Goal: Information Seeking & Learning: Learn about a topic

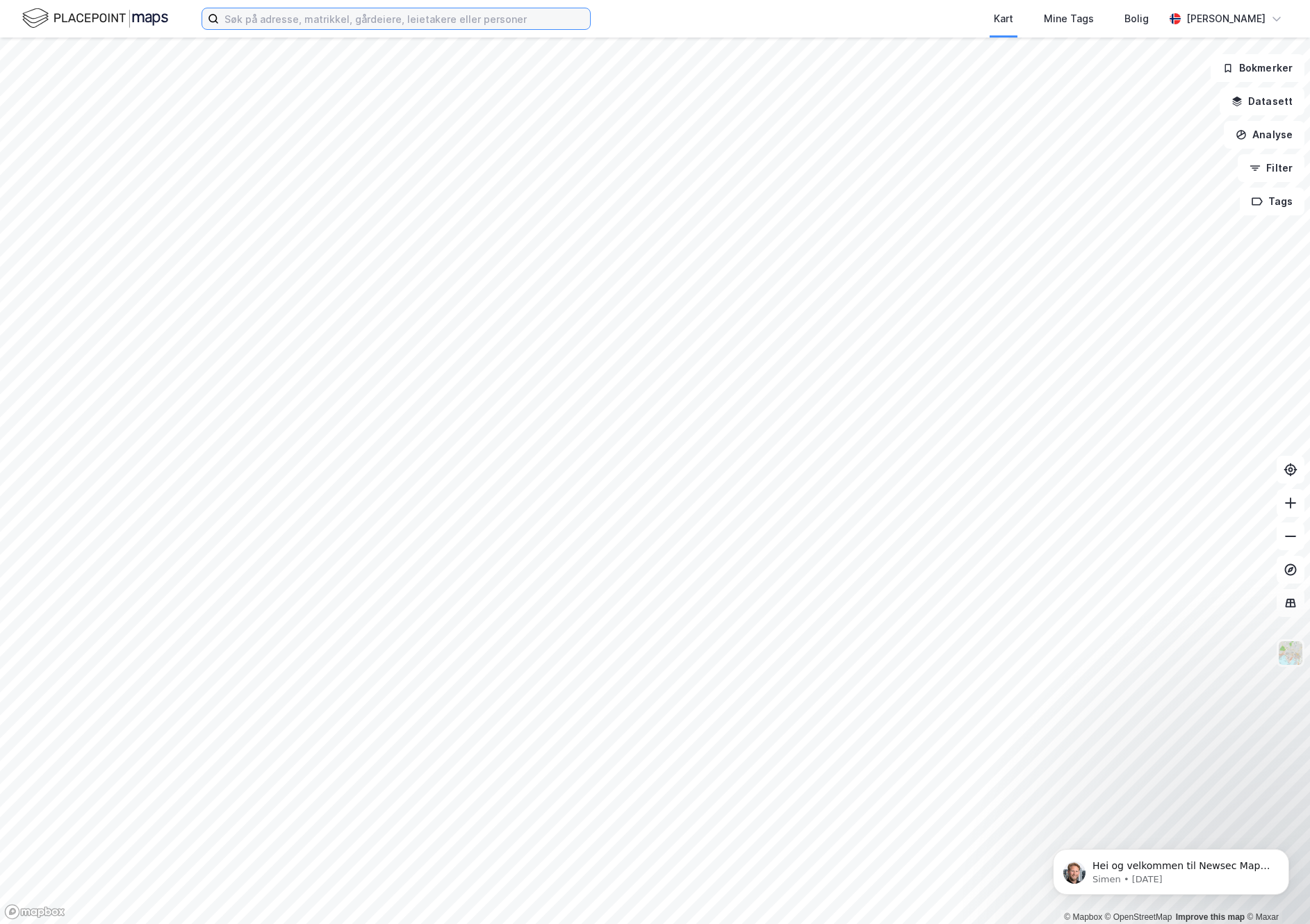
click at [318, 13] on input at bounding box center [404, 19] width 371 height 21
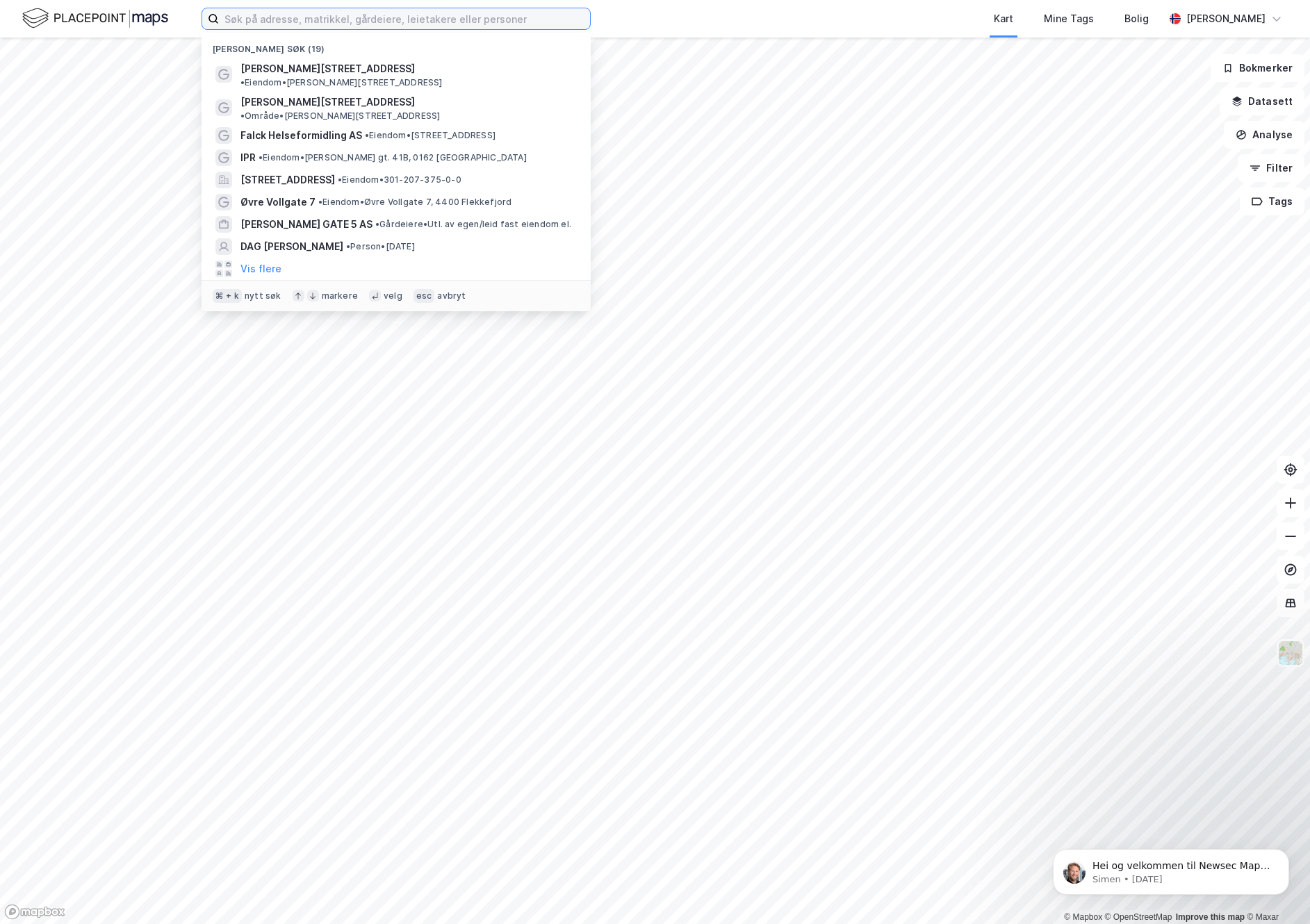
paste input "[STREET_ADDRESS]"
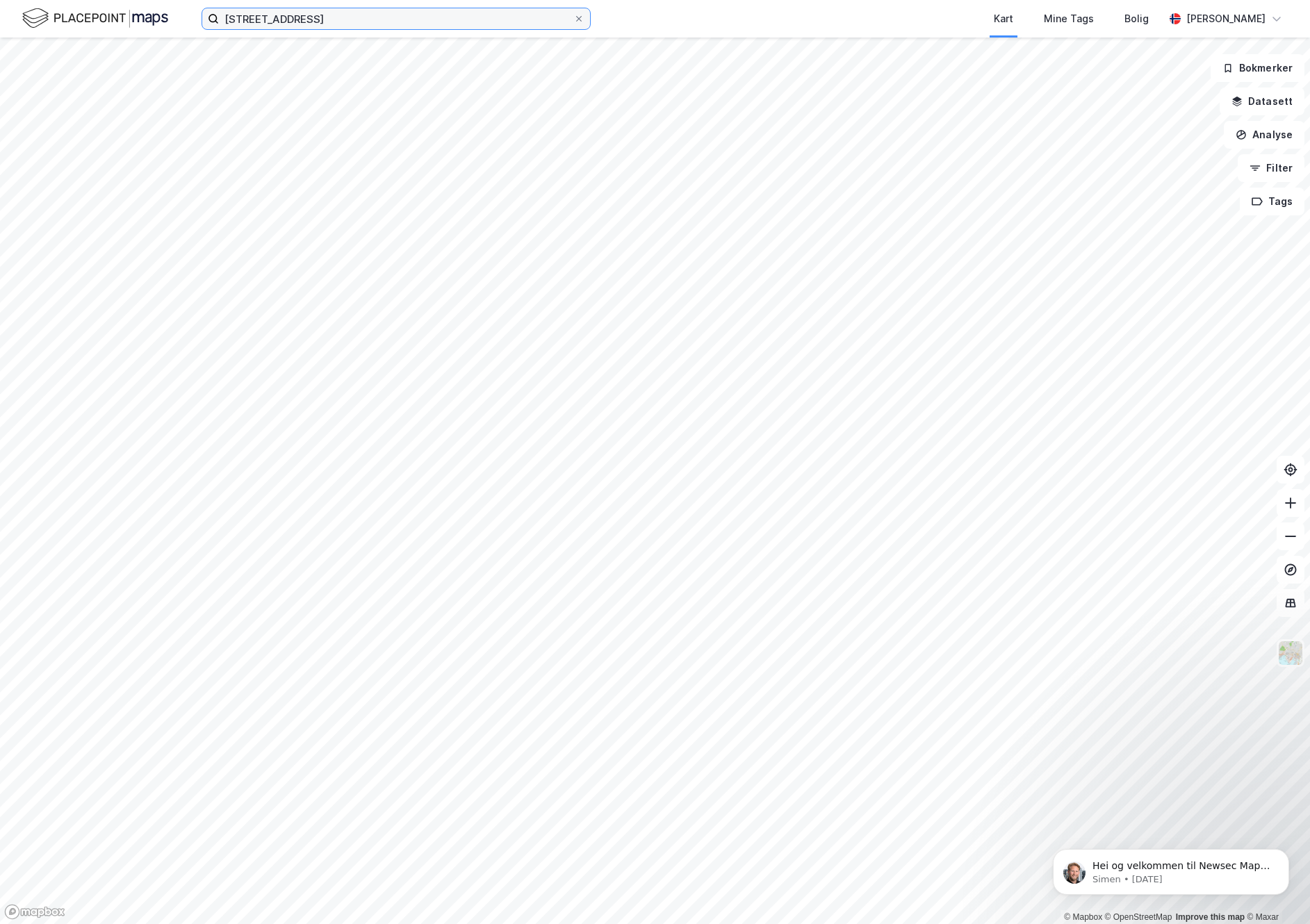
type input "[STREET_ADDRESS]"
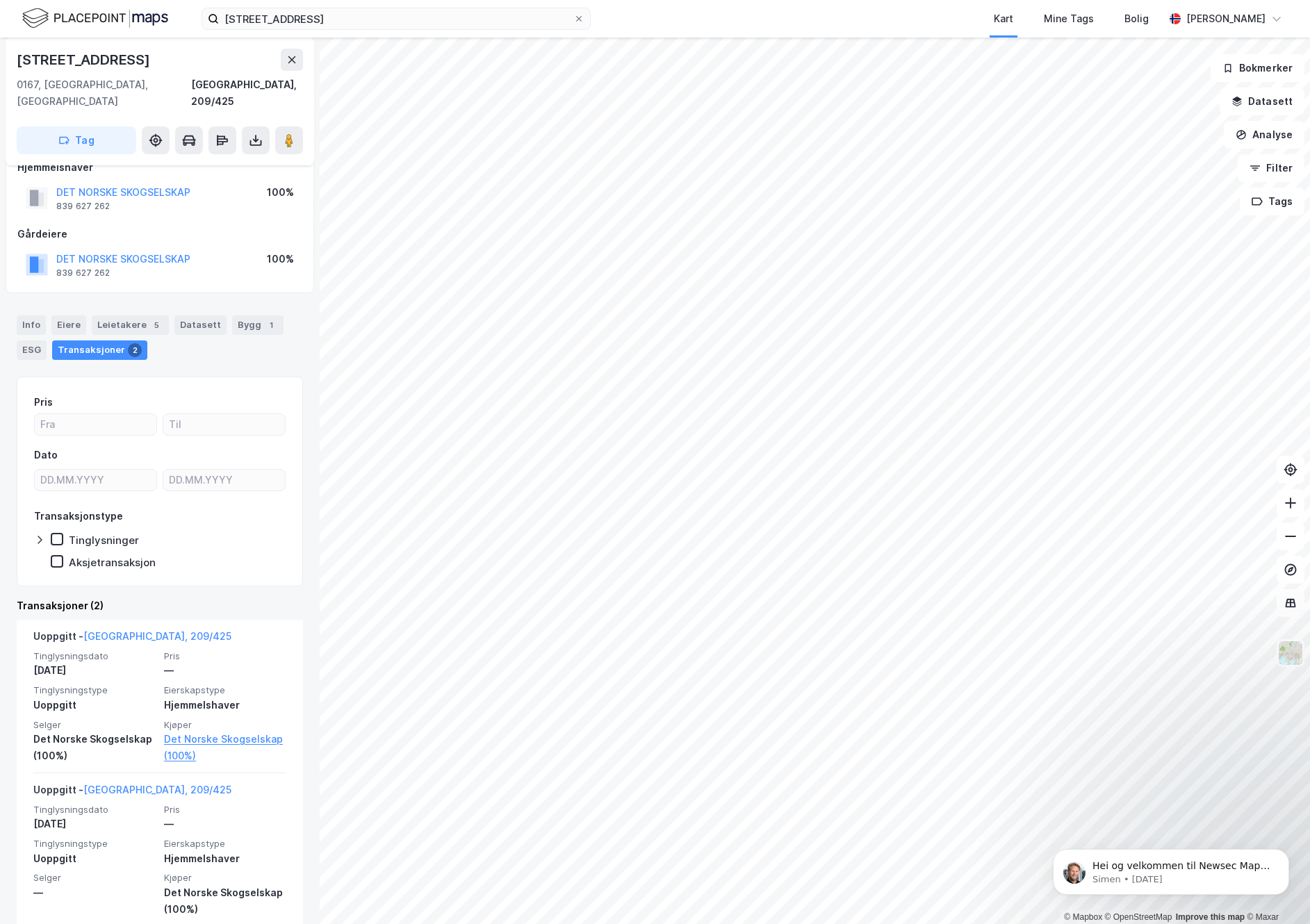
scroll to position [26, 0]
click at [36, 313] on div "Info" at bounding box center [31, 323] width 29 height 19
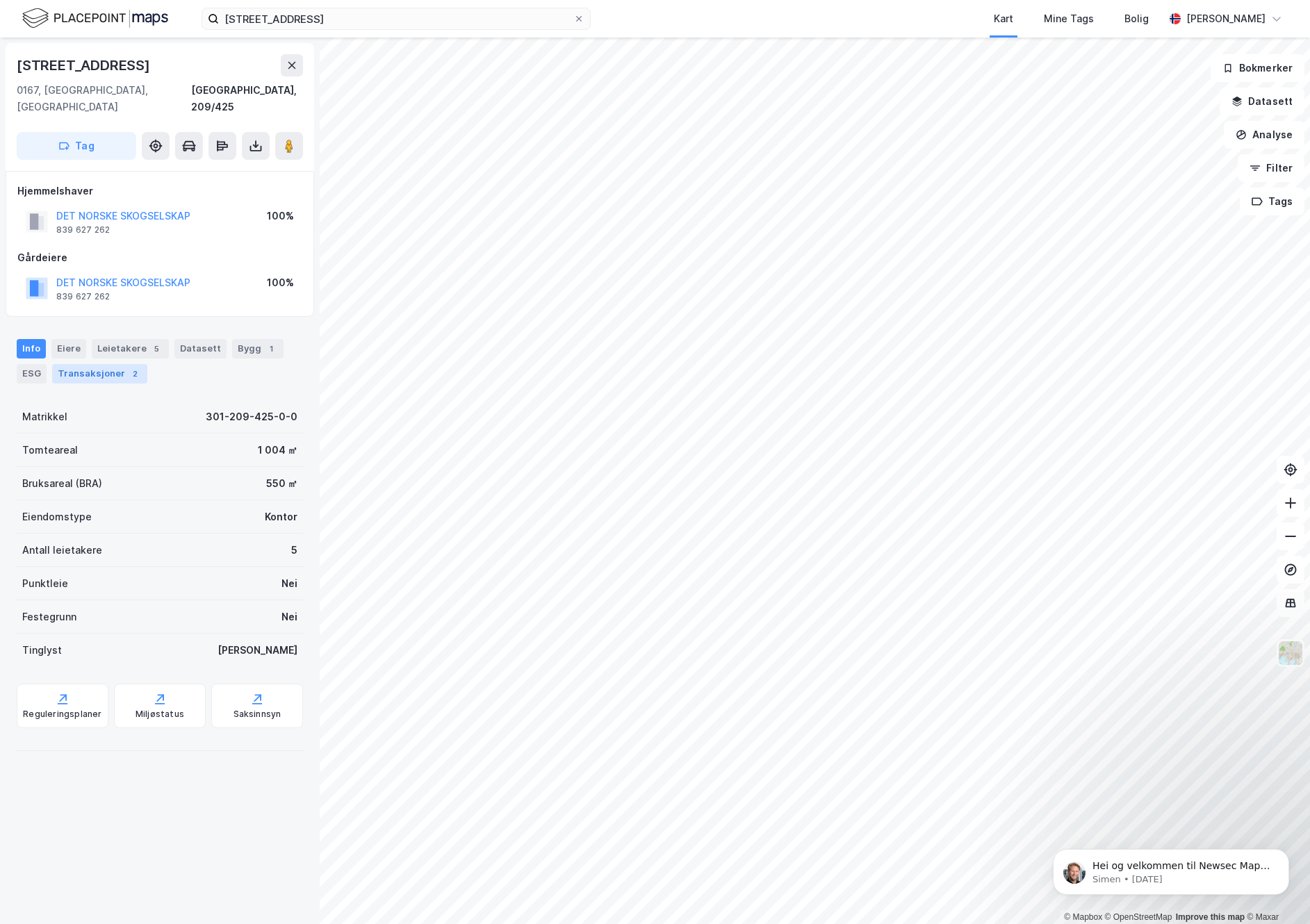
click at [89, 364] on div "Transaksjoner 2" at bounding box center [100, 374] width 96 height 19
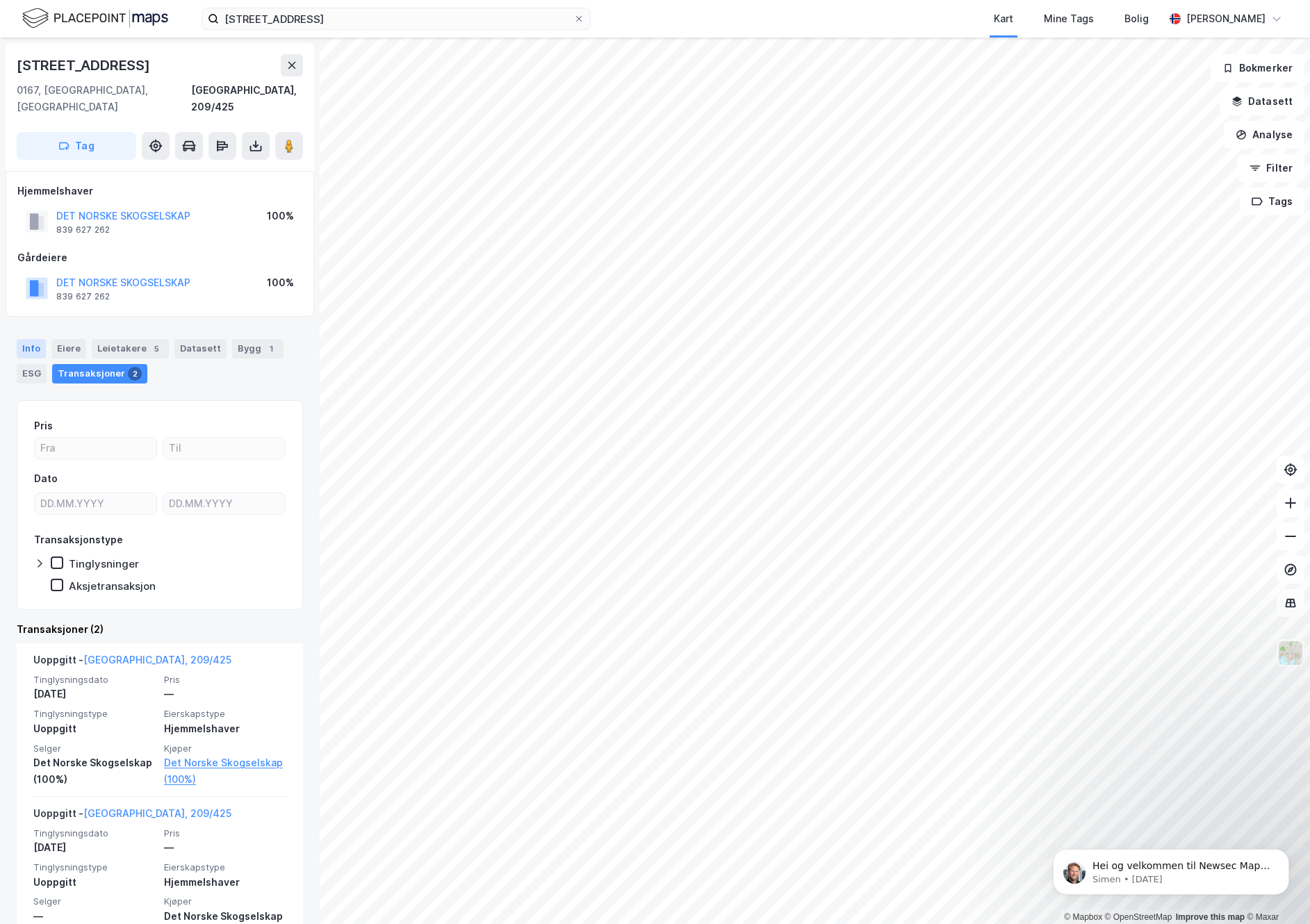
click at [31, 339] on div "Info" at bounding box center [31, 349] width 29 height 19
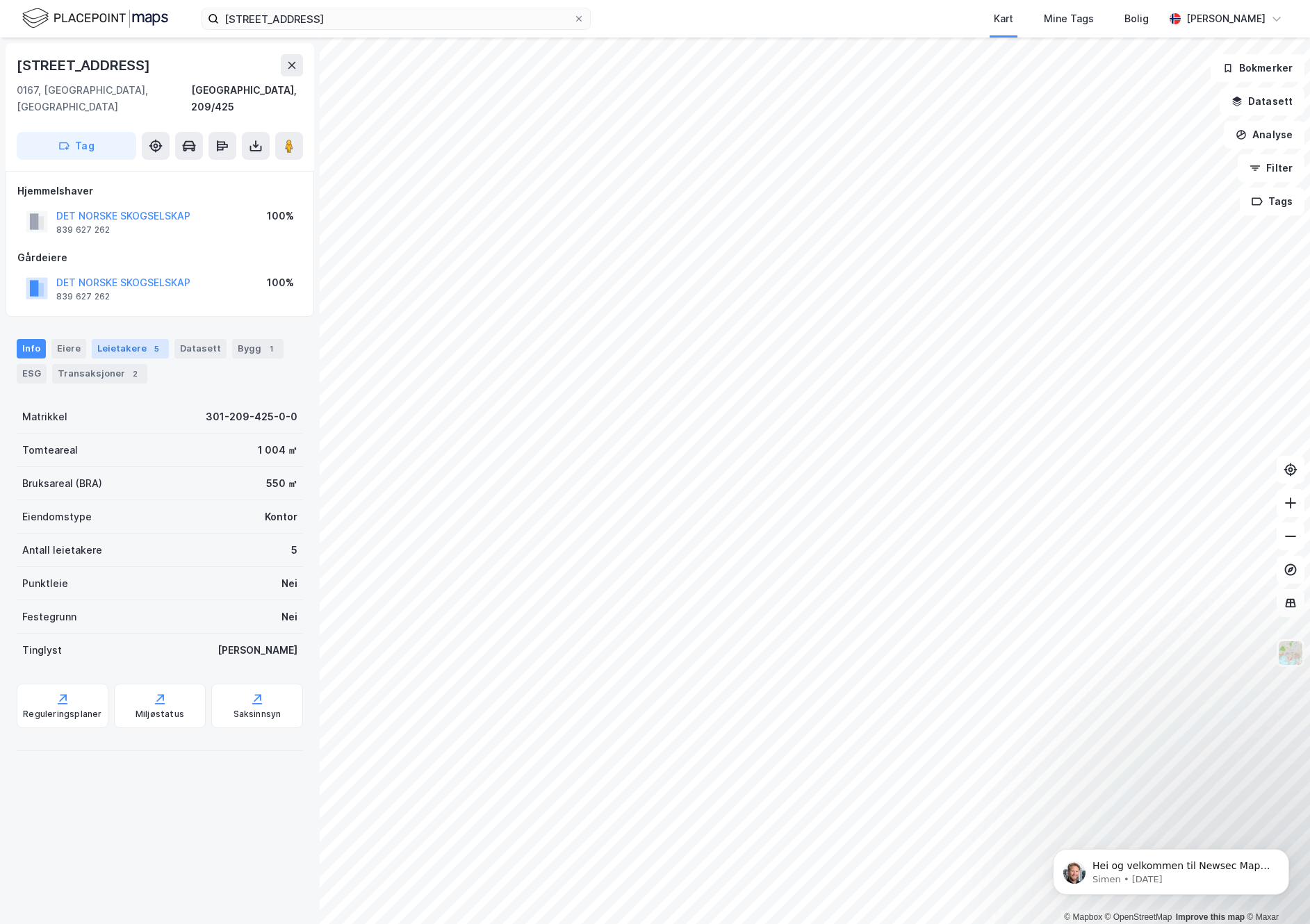
click at [122, 339] on div "Leietakere 5" at bounding box center [131, 349] width 77 height 19
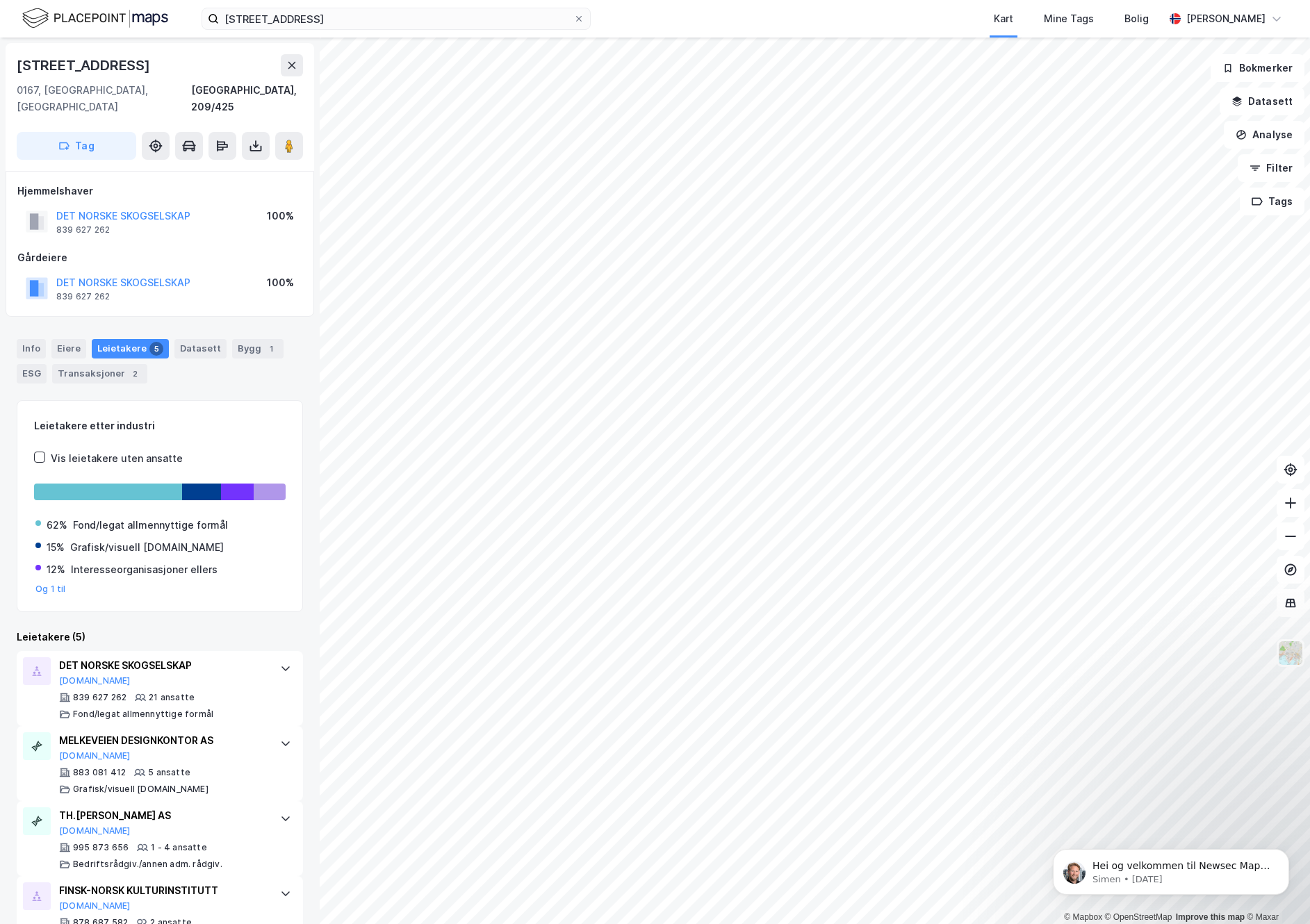
click at [213, 227] on div "Hjemmelshaver DET NORSKE SKOGSELSKAP 839 627 262 100% Gårdeiere DET NORSKE SKOG…" at bounding box center [160, 244] width 285 height 123
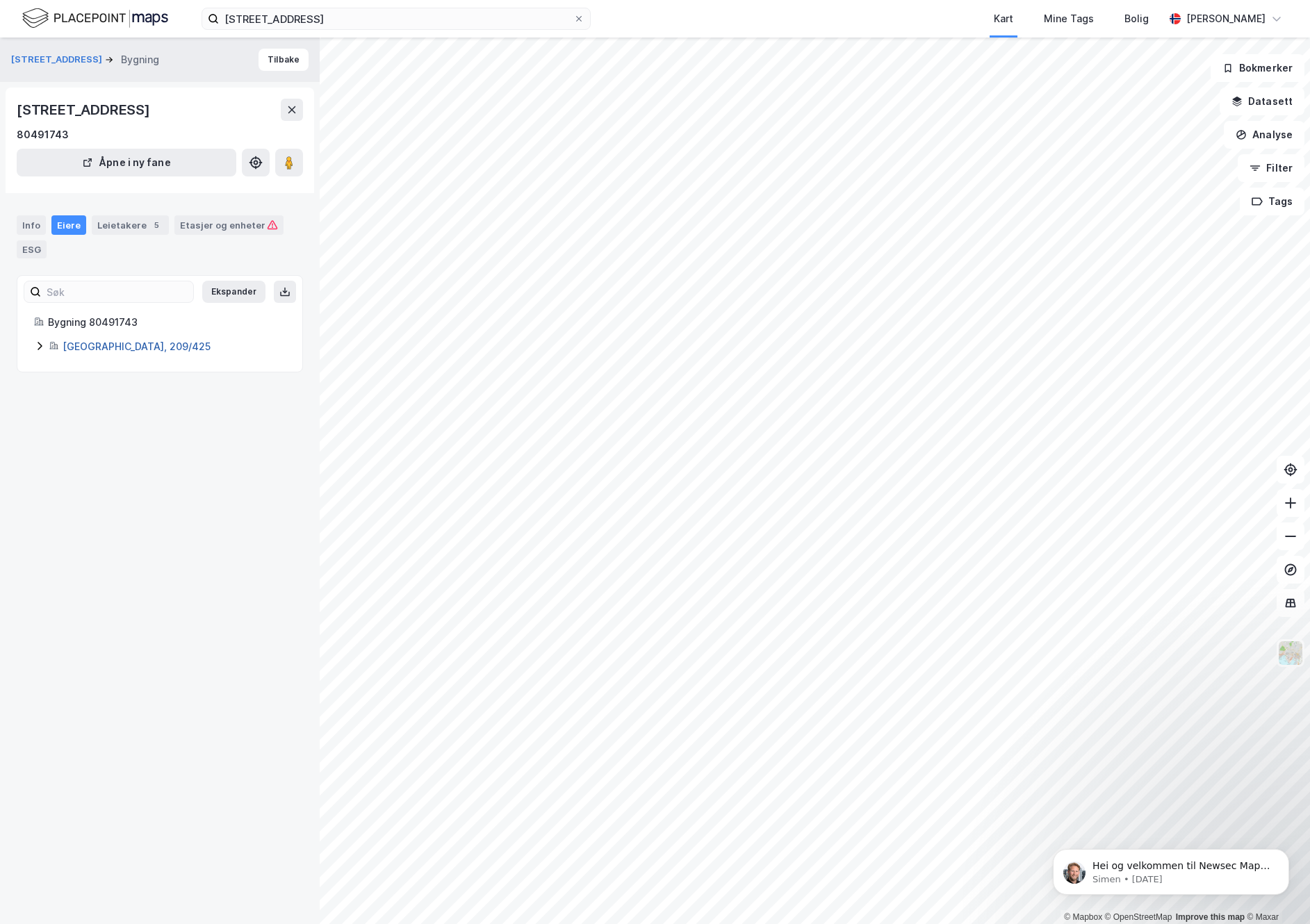
click at [84, 349] on link "[GEOGRAPHIC_DATA], 209/425" at bounding box center [136, 346] width 148 height 12
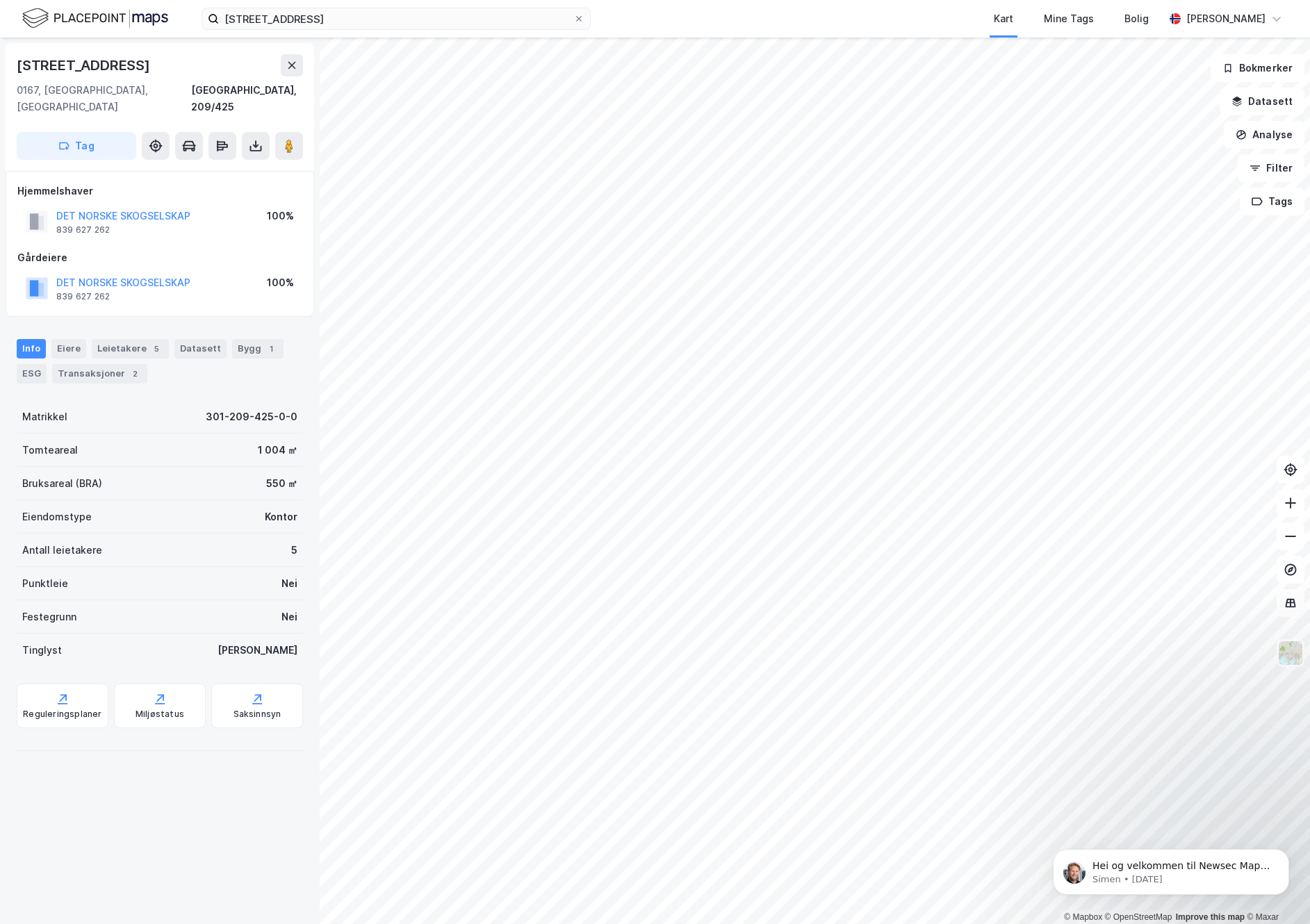
click at [162, 821] on div "[STREET_ADDRESS], [GEOGRAPHIC_DATA], 209/425 Tag Hjemmelshaver DET NORSKE SKOGS…" at bounding box center [160, 480] width 320 height 886
click at [155, 797] on div "[STREET_ADDRESS], [GEOGRAPHIC_DATA], 209/425 Tag Hjemmelshaver DET NORSKE SKOGS…" at bounding box center [160, 480] width 320 height 886
click at [156, 802] on div "[STREET_ADDRESS], [GEOGRAPHIC_DATA], 209/425 Tag Hjemmelshaver DET NORSKE SKOGS…" at bounding box center [160, 480] width 320 height 886
click at [73, 339] on div "Eiere" at bounding box center [69, 349] width 35 height 19
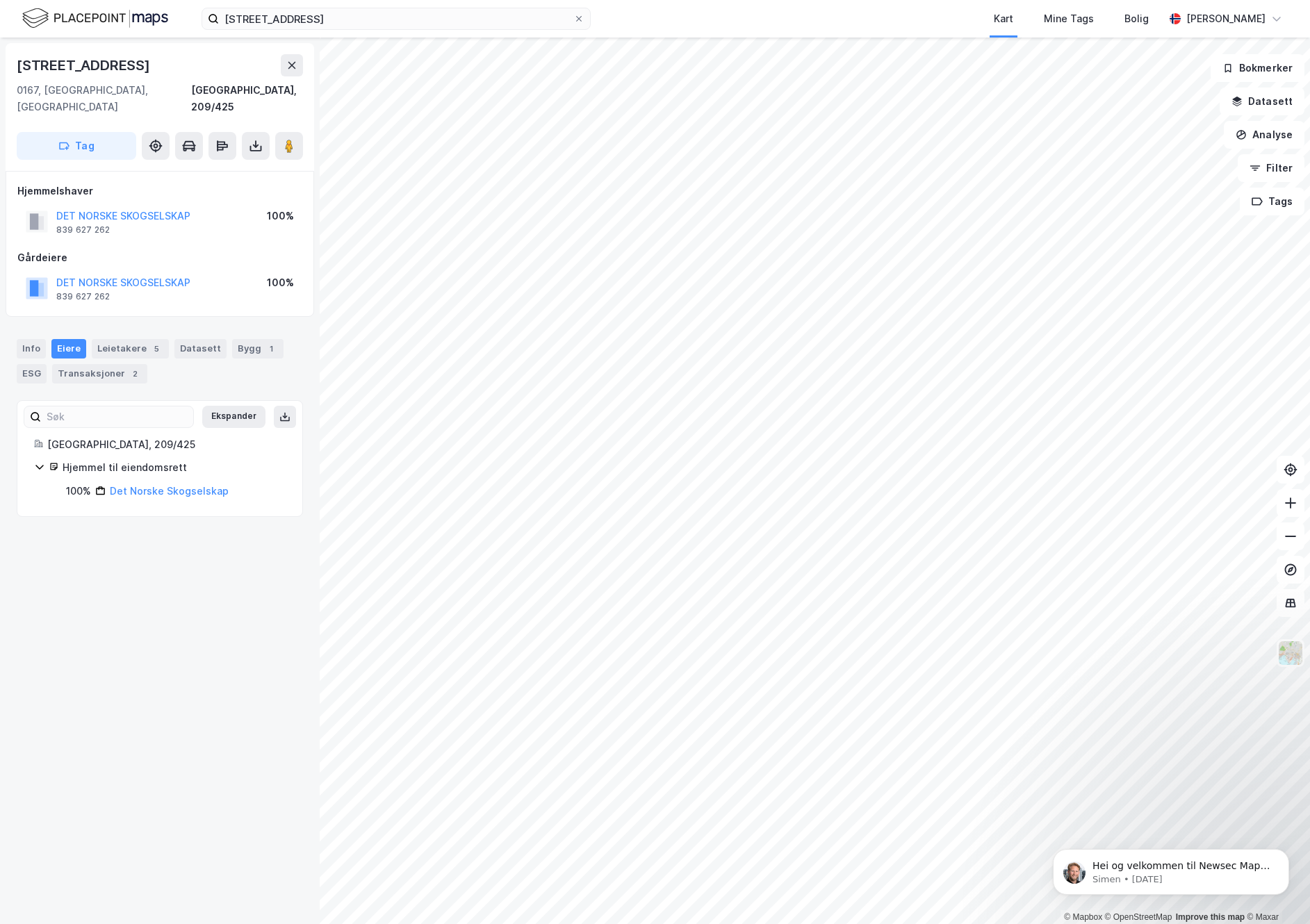
click at [152, 466] on div "Hjemmel til eiendomsrett 100% Det Norske Skogselskap" at bounding box center [160, 479] width 251 height 41
click at [147, 485] on link "Det Norske Skogselskap" at bounding box center [169, 491] width 119 height 12
